Goal: Task Accomplishment & Management: Manage account settings

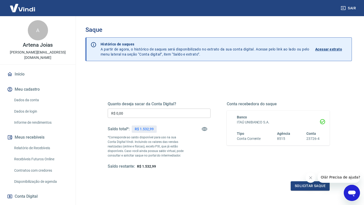
click at [119, 113] on input "R$ 0,00" at bounding box center [159, 113] width 103 height 9
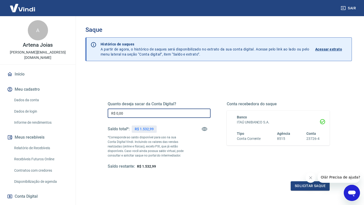
drag, startPoint x: 127, startPoint y: 112, endPoint x: 108, endPoint y: 113, distance: 18.7
click at [108, 113] on input "R$ 0,00" at bounding box center [159, 113] width 103 height 9
type input "R$ 1.532,99"
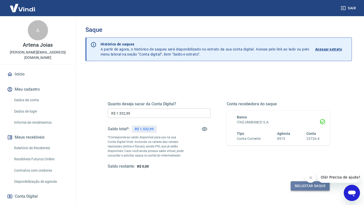
click at [315, 186] on button "Solicitar saque" at bounding box center [309, 185] width 39 height 9
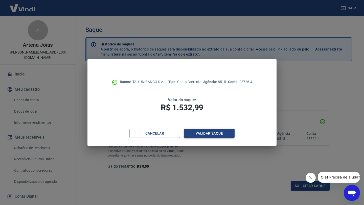
click at [197, 133] on button "Validar saque" at bounding box center [209, 133] width 51 height 9
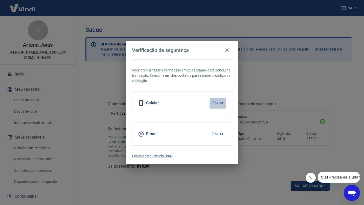
click at [215, 104] on button "Enviar" at bounding box center [217, 103] width 16 height 11
